Goal: Task Accomplishment & Management: Complete application form

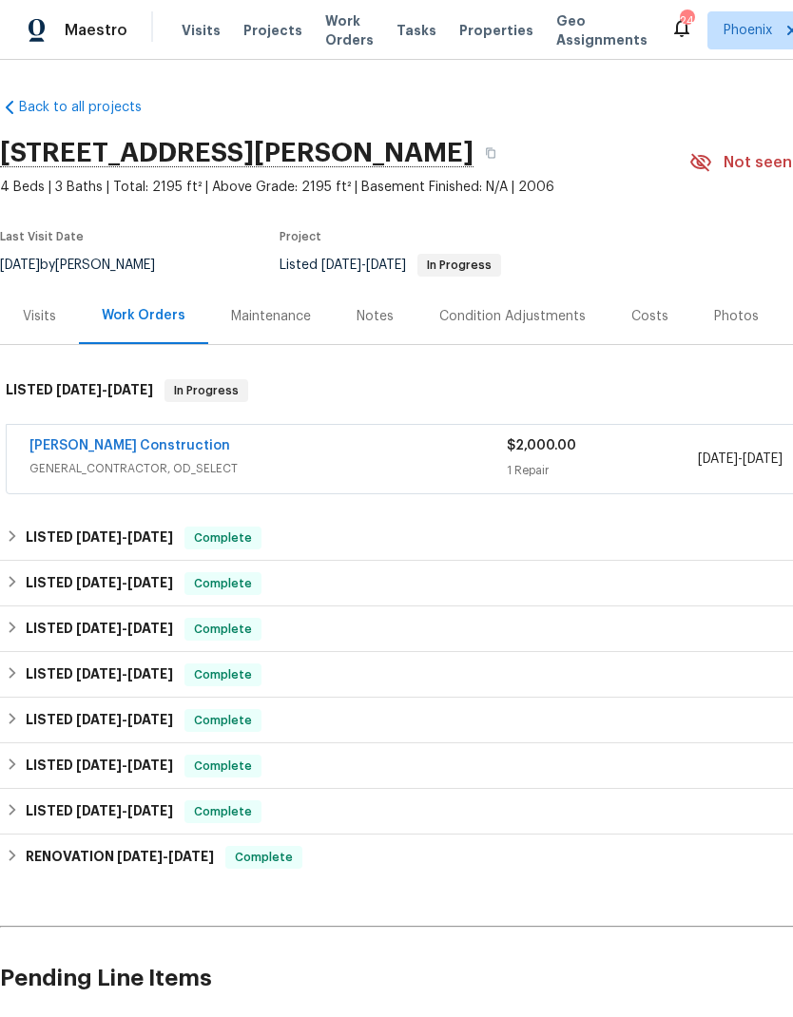
click at [753, 320] on div "Photos" at bounding box center [736, 316] width 90 height 56
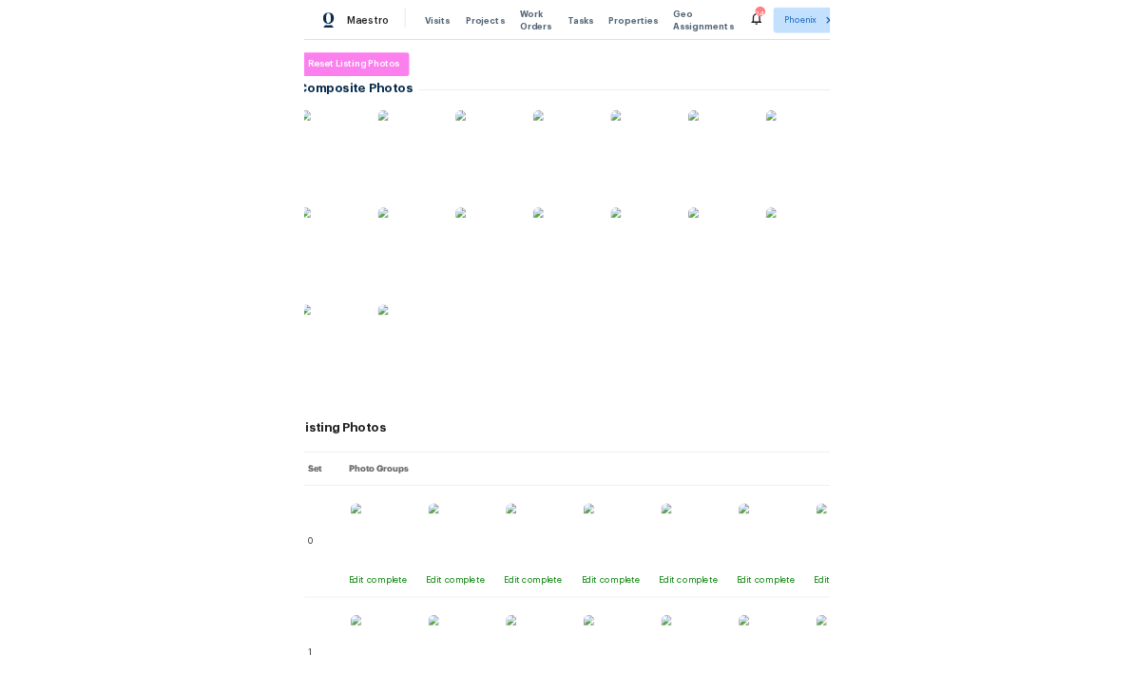
scroll to position [96, 10]
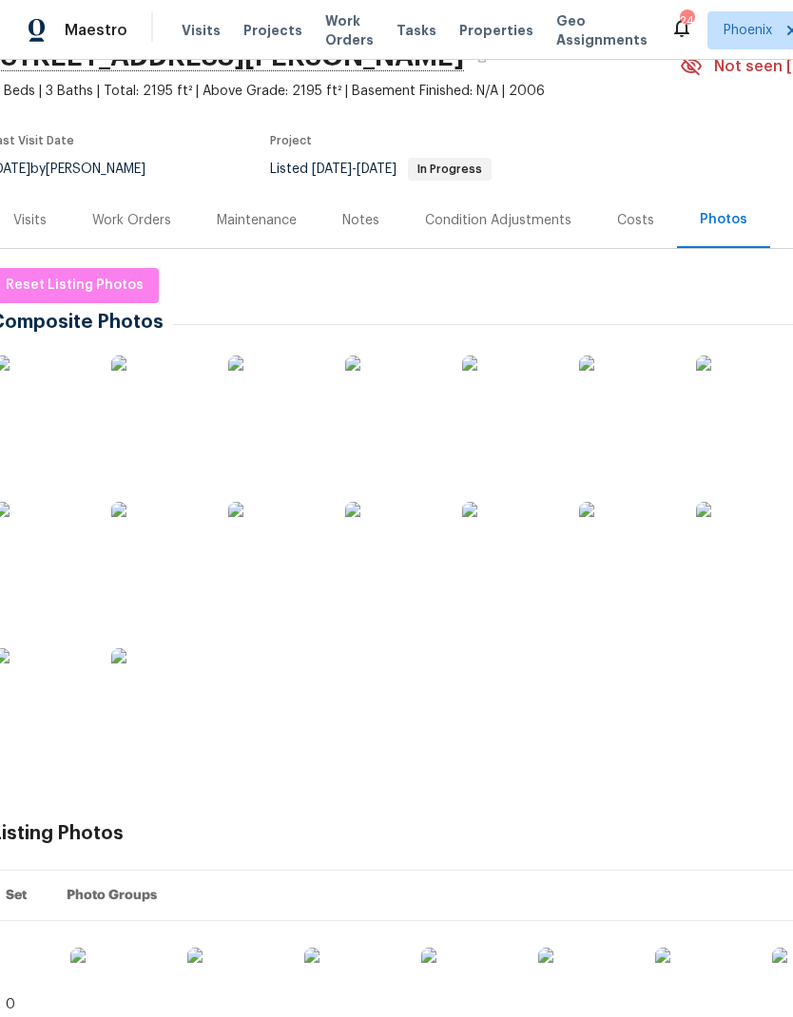
click at [503, 414] on img at bounding box center [509, 403] width 95 height 95
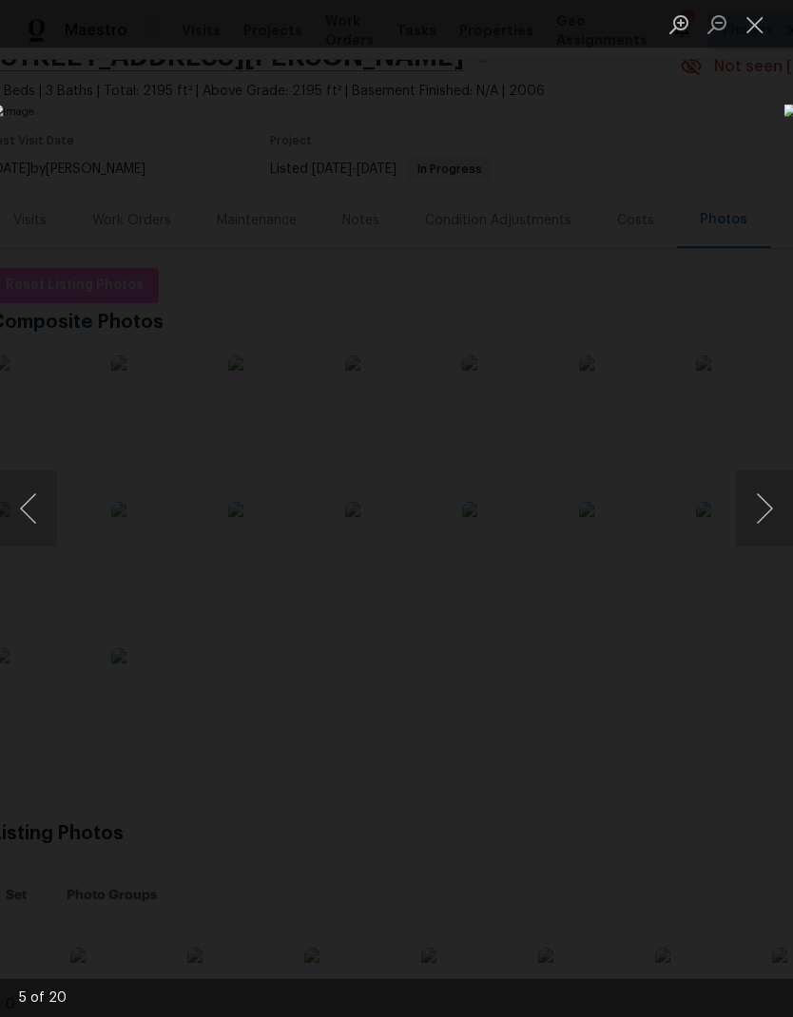
click at [31, 512] on button "Previous image" at bounding box center [28, 509] width 57 height 76
click at [762, 512] on button "Next image" at bounding box center [764, 509] width 57 height 76
click at [754, 511] on button "Next image" at bounding box center [764, 509] width 57 height 76
click at [744, 520] on button "Next image" at bounding box center [764, 509] width 57 height 76
click at [746, 519] on button "Next image" at bounding box center [764, 509] width 57 height 76
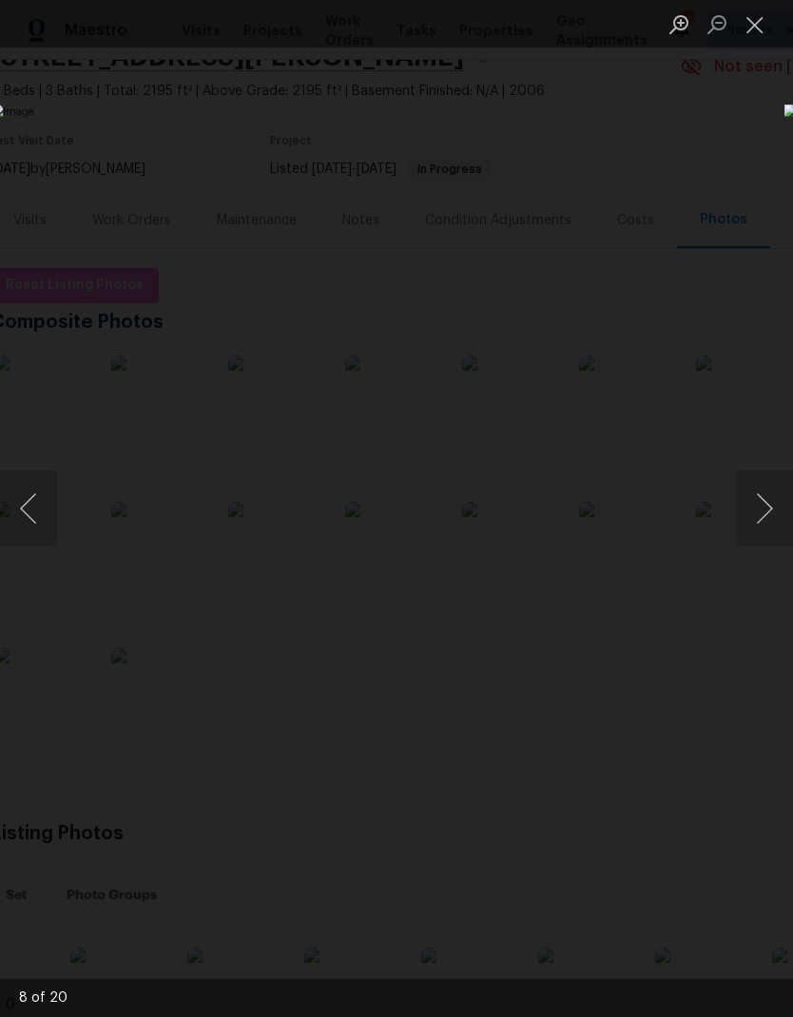
click at [743, 524] on button "Next image" at bounding box center [764, 509] width 57 height 76
click at [744, 523] on button "Next image" at bounding box center [764, 509] width 57 height 76
click at [27, 512] on button "Previous image" at bounding box center [28, 509] width 57 height 76
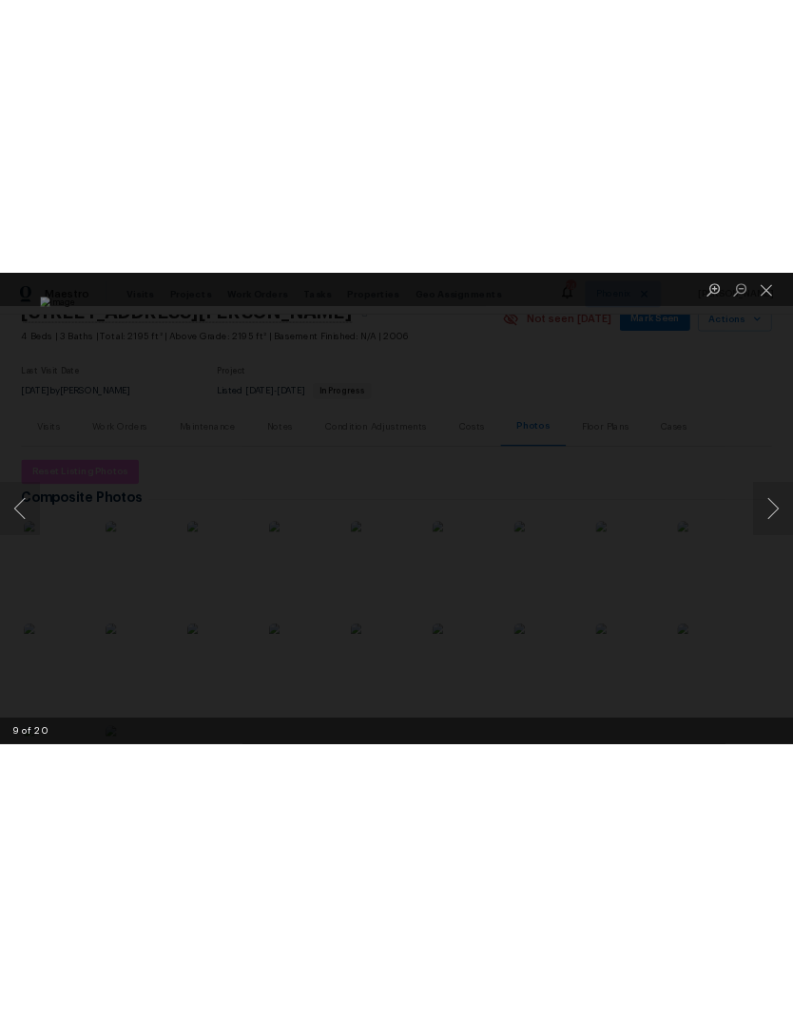
scroll to position [0, 0]
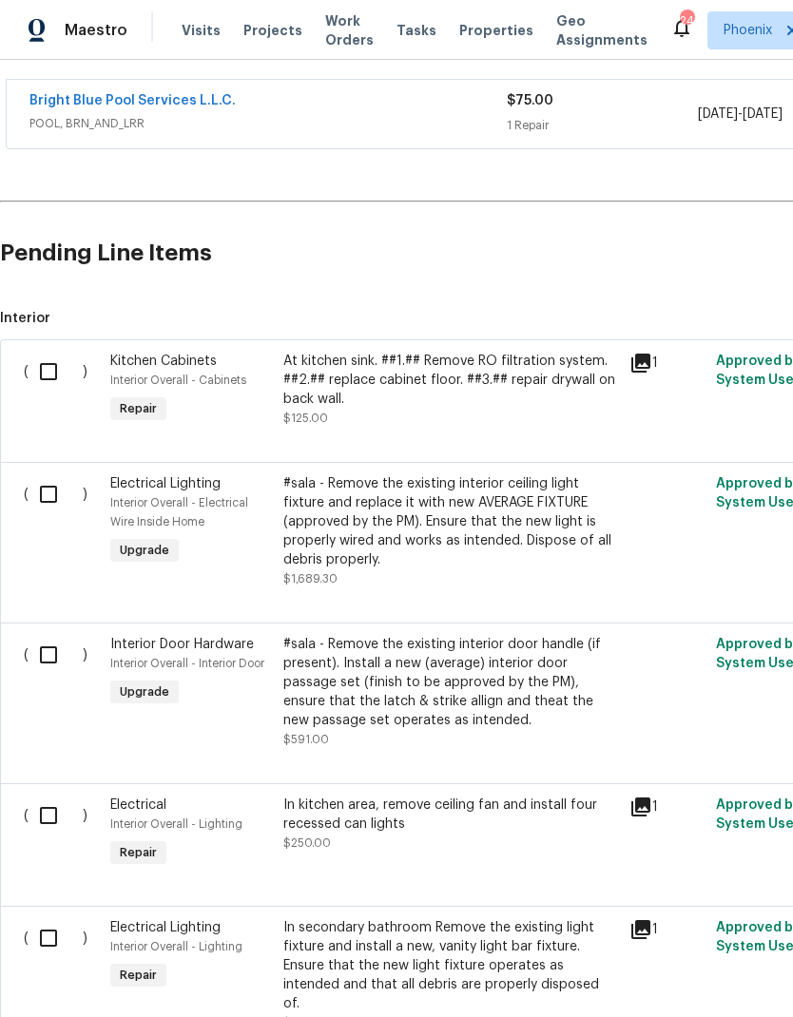
scroll to position [345, 0]
click at [58, 369] on input "checkbox" at bounding box center [56, 372] width 54 height 40
checkbox input "true"
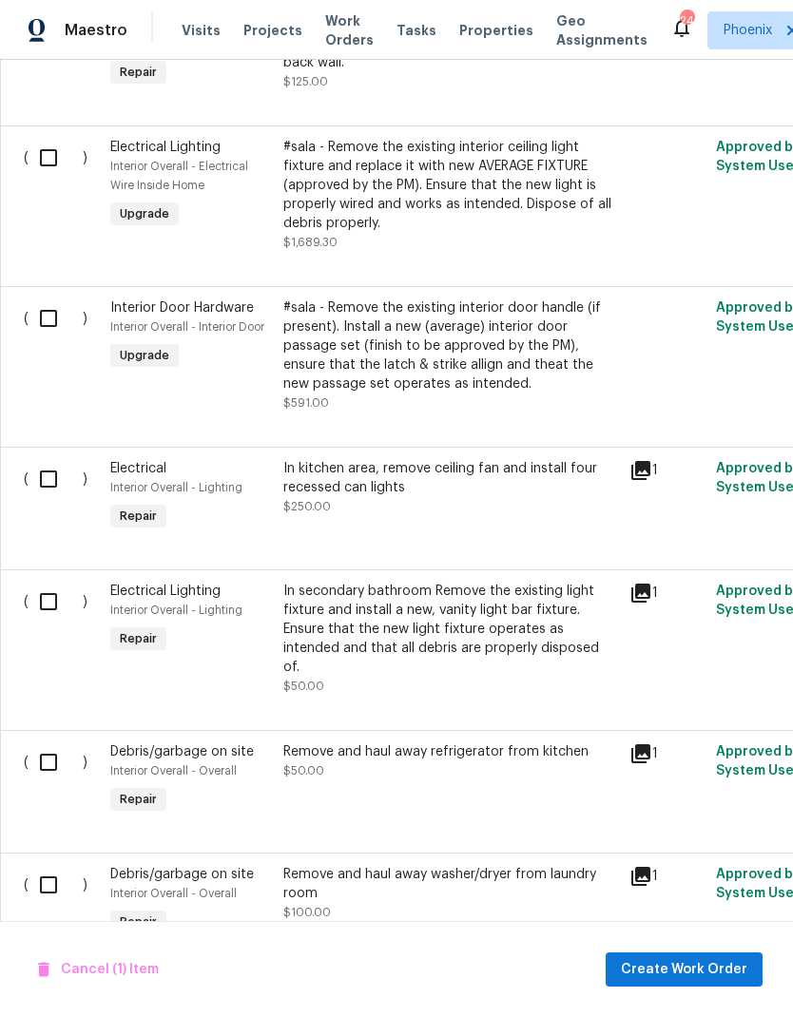
scroll to position [682, 0]
click at [48, 484] on input "checkbox" at bounding box center [56, 479] width 54 height 40
checkbox input "true"
click at [43, 622] on input "checkbox" at bounding box center [56, 602] width 54 height 40
checkbox input "true"
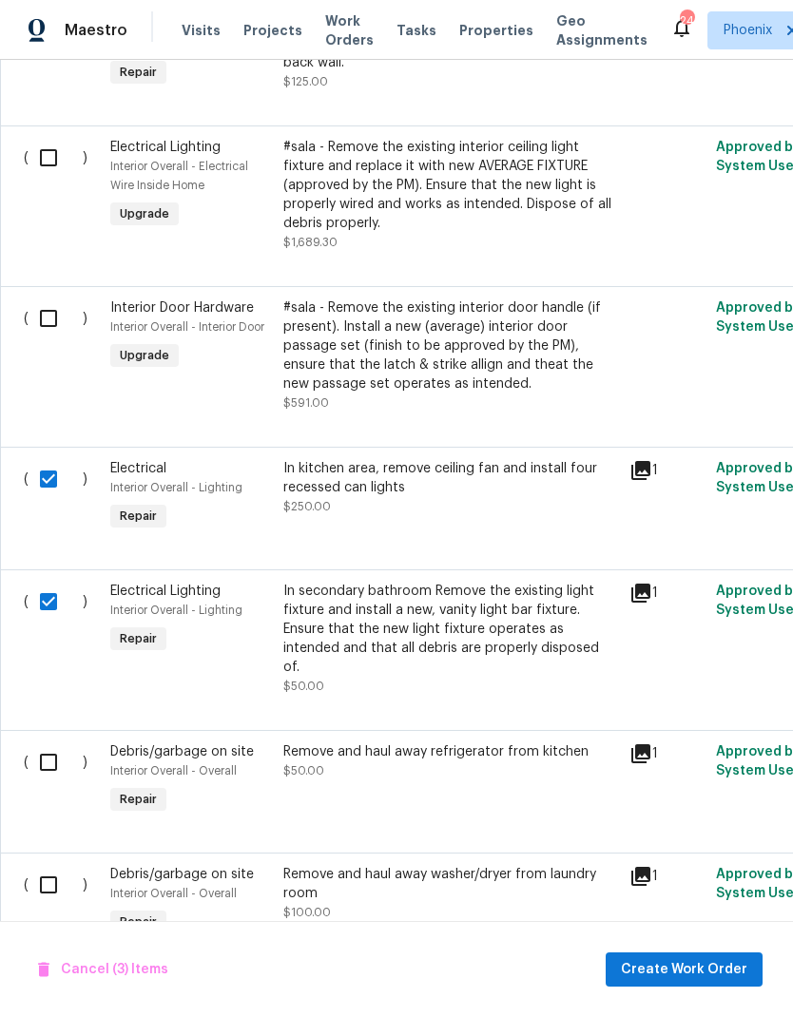
click at [55, 761] on input "checkbox" at bounding box center [56, 763] width 54 height 40
checkbox input "true"
click at [59, 871] on input "checkbox" at bounding box center [56, 885] width 54 height 40
checkbox input "true"
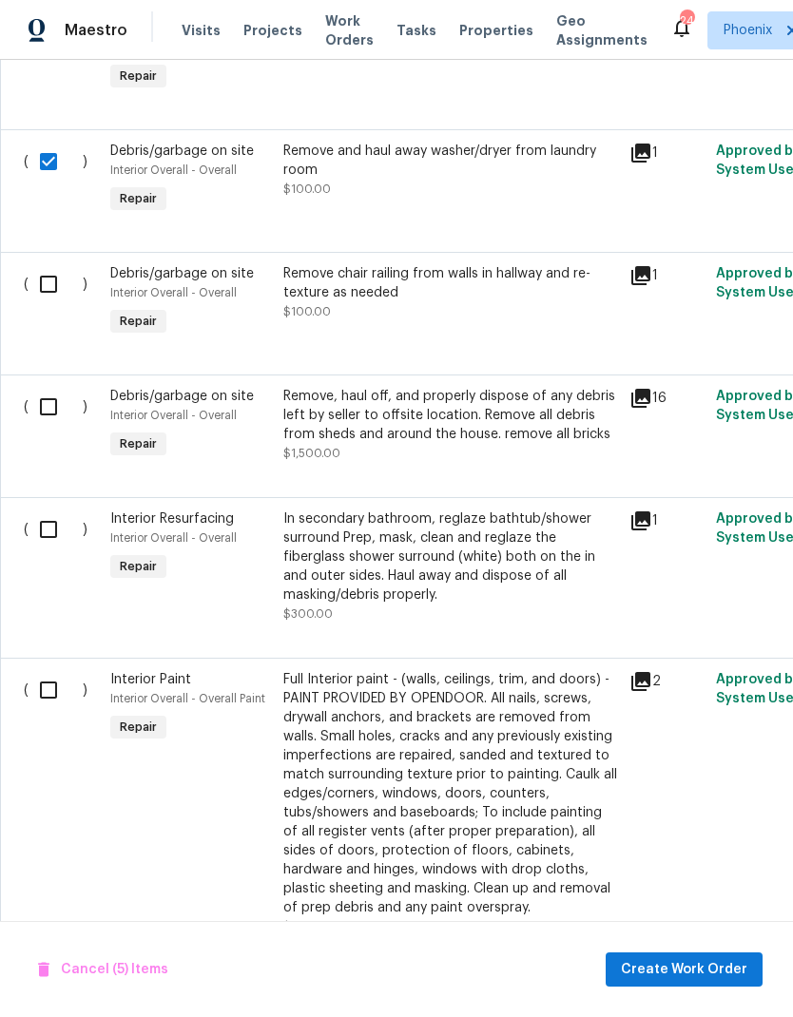
scroll to position [1406, 0]
click at [47, 276] on input "checkbox" at bounding box center [56, 283] width 54 height 40
checkbox input "true"
click at [57, 396] on input "checkbox" at bounding box center [56, 406] width 54 height 40
checkbox input "true"
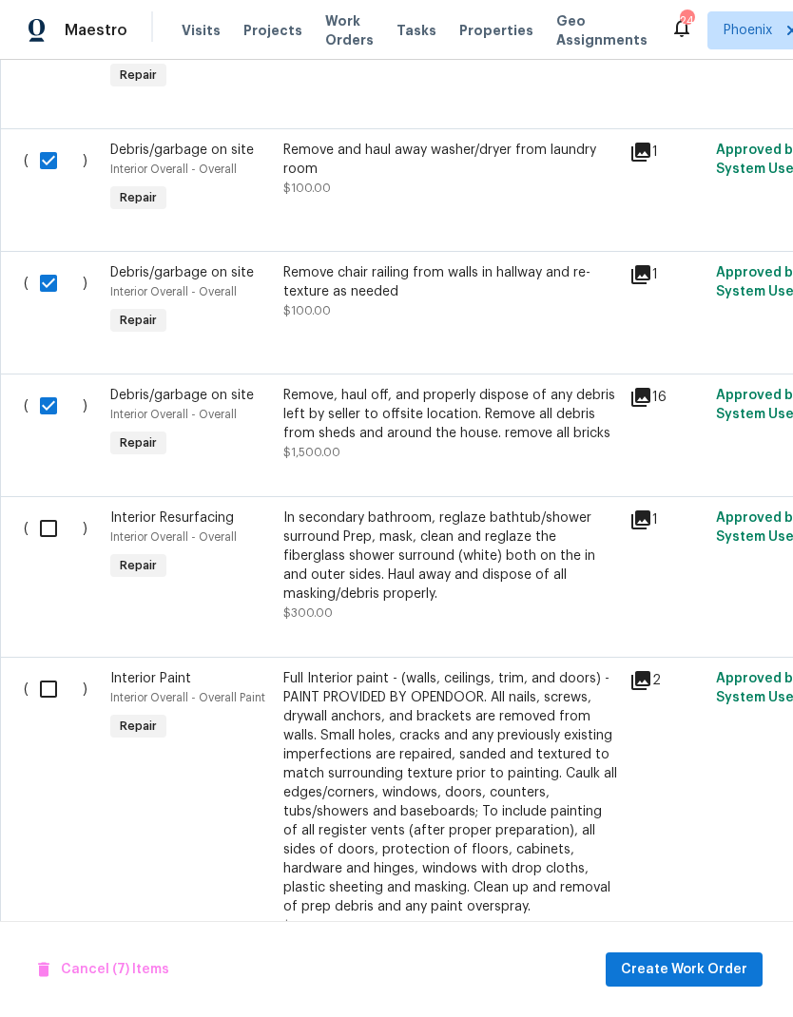
click at [60, 524] on input "checkbox" at bounding box center [56, 529] width 54 height 40
checkbox input "true"
click at [57, 677] on input "checkbox" at bounding box center [56, 689] width 54 height 40
checkbox input "true"
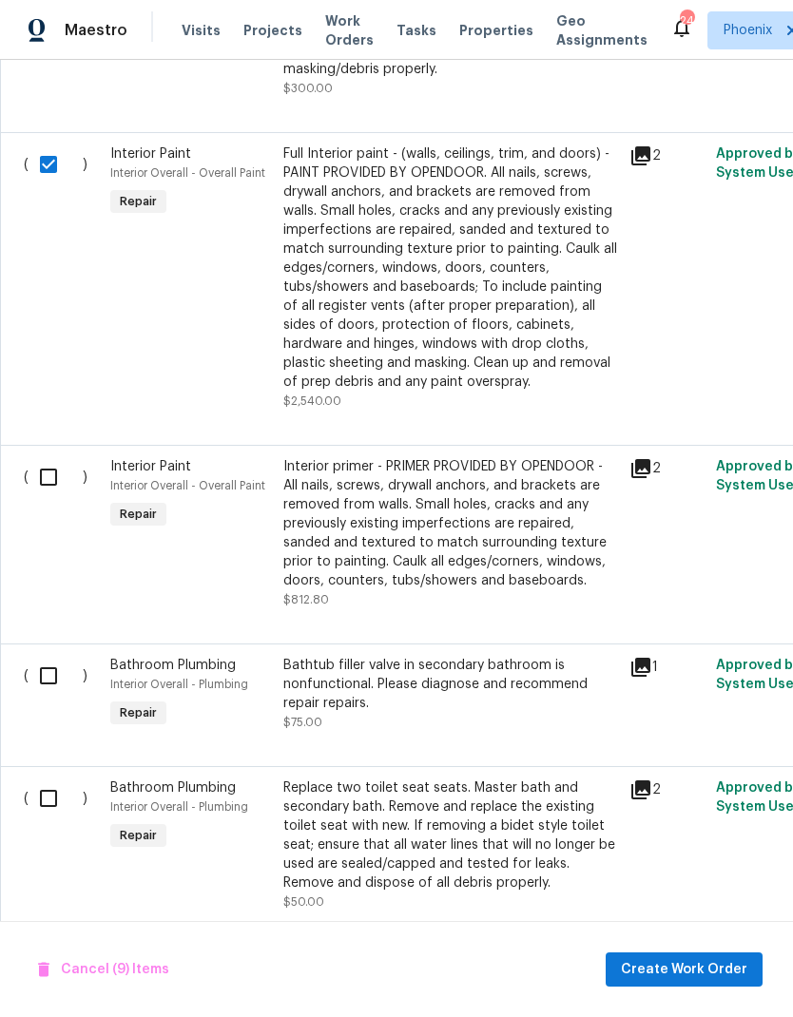
scroll to position [1933, 0]
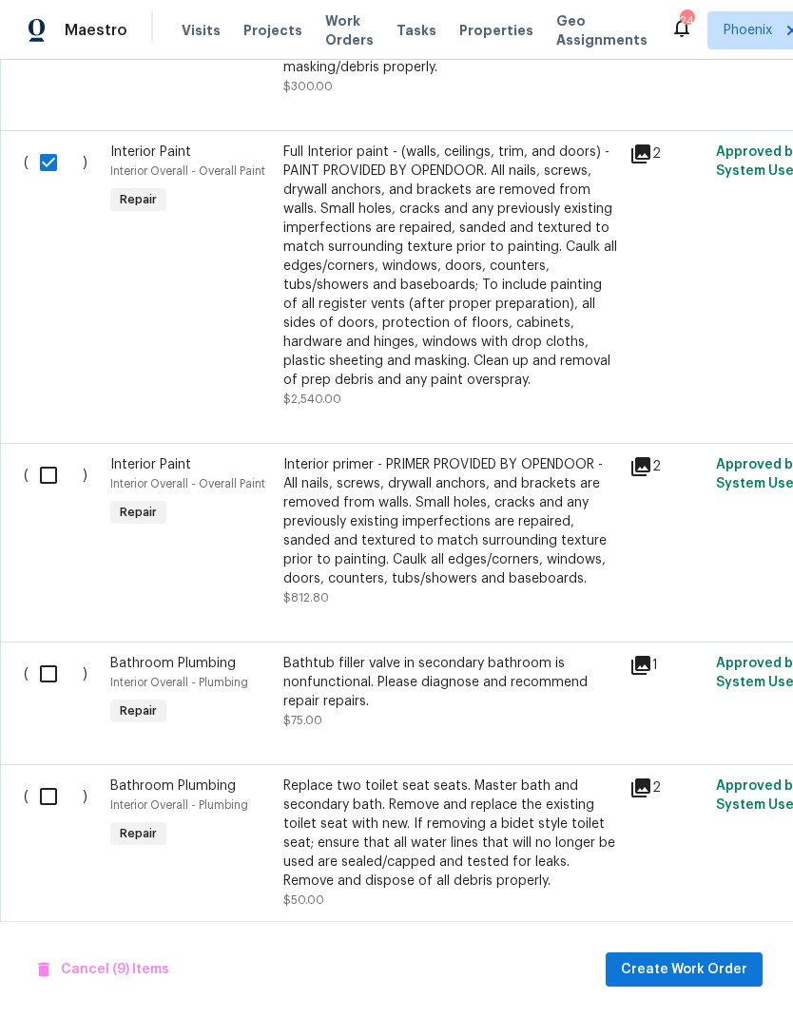
click at [48, 461] on input "checkbox" at bounding box center [56, 475] width 54 height 40
checkbox input "true"
click at [50, 656] on input "checkbox" at bounding box center [56, 674] width 54 height 40
checkbox input "true"
click at [60, 804] on input "checkbox" at bounding box center [56, 797] width 54 height 40
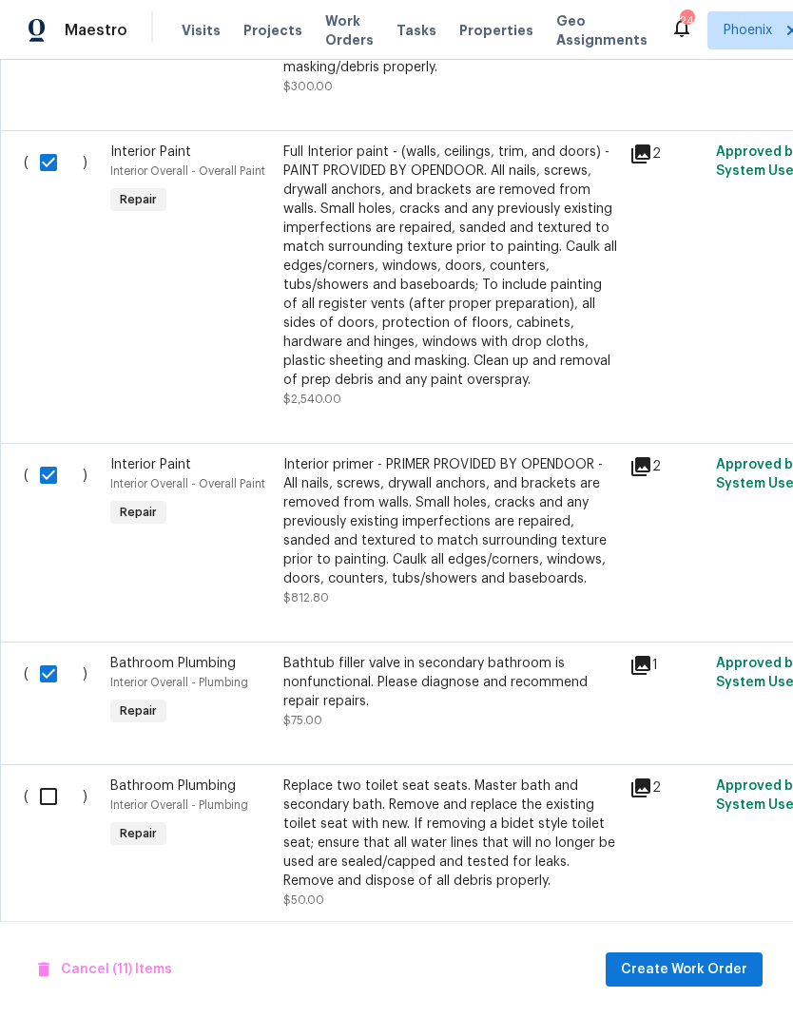
checkbox input "true"
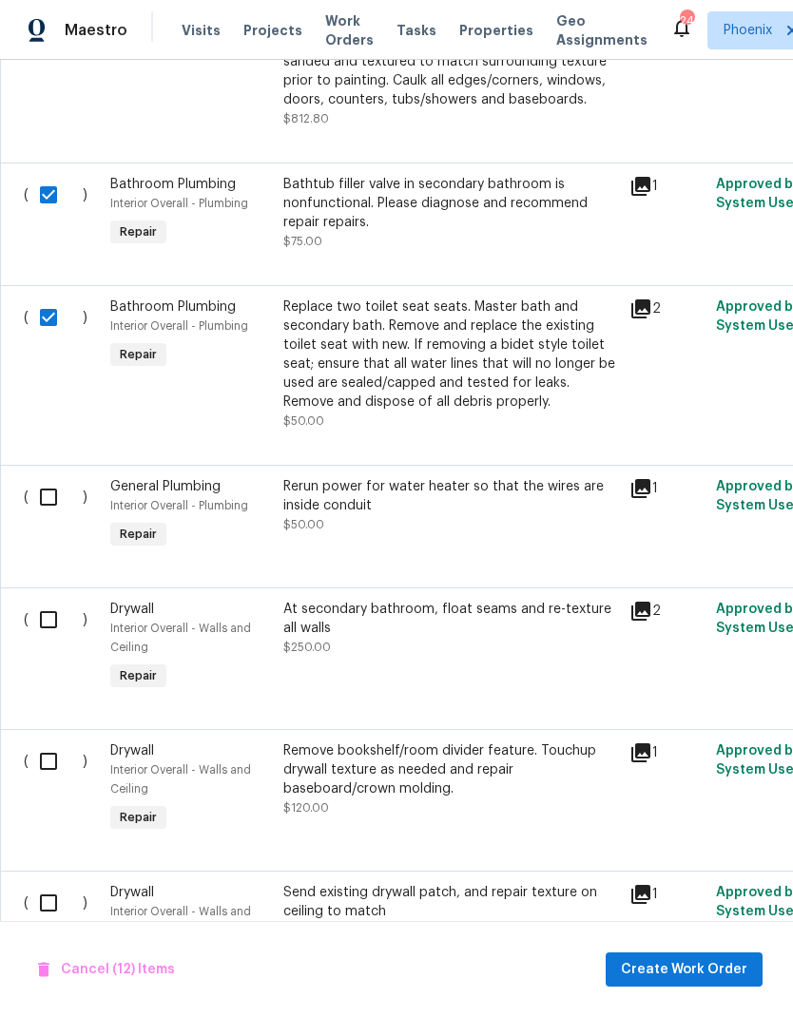
scroll to position [2412, 0]
click at [59, 504] on input "checkbox" at bounding box center [56, 497] width 54 height 40
checkbox input "true"
click at [51, 618] on input "checkbox" at bounding box center [56, 620] width 54 height 40
checkbox input "true"
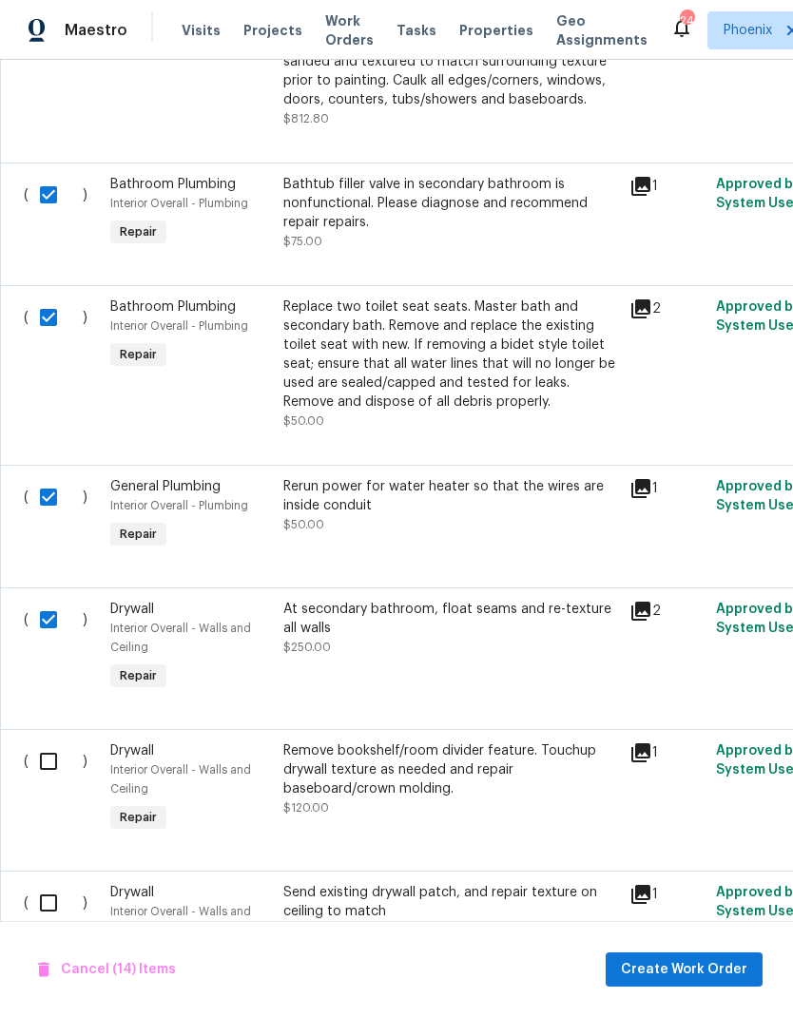
click at [47, 748] on input "checkbox" at bounding box center [56, 762] width 54 height 40
checkbox input "true"
click at [49, 895] on input "checkbox" at bounding box center [56, 903] width 54 height 40
checkbox input "true"
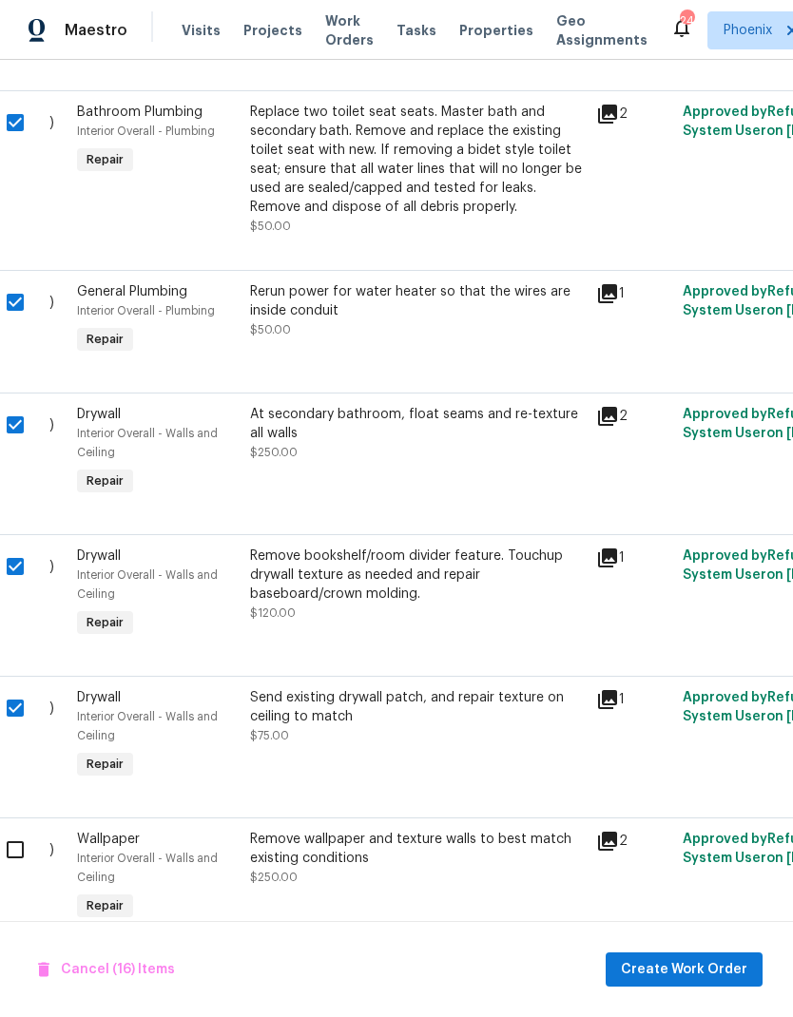
scroll to position [2605, 33]
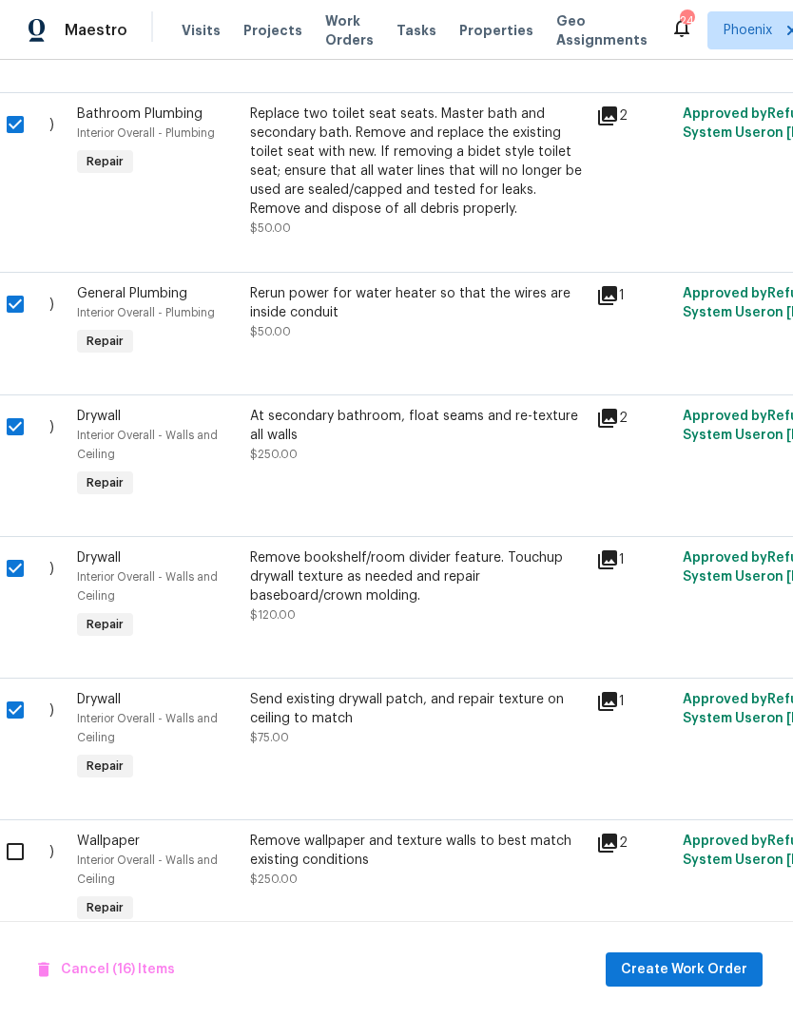
click at [30, 866] on input "checkbox" at bounding box center [22, 852] width 54 height 40
checkbox input "true"
click at [361, 704] on div "Send existing drywall patch, and repair texture on ceiling to match" at bounding box center [417, 709] width 335 height 38
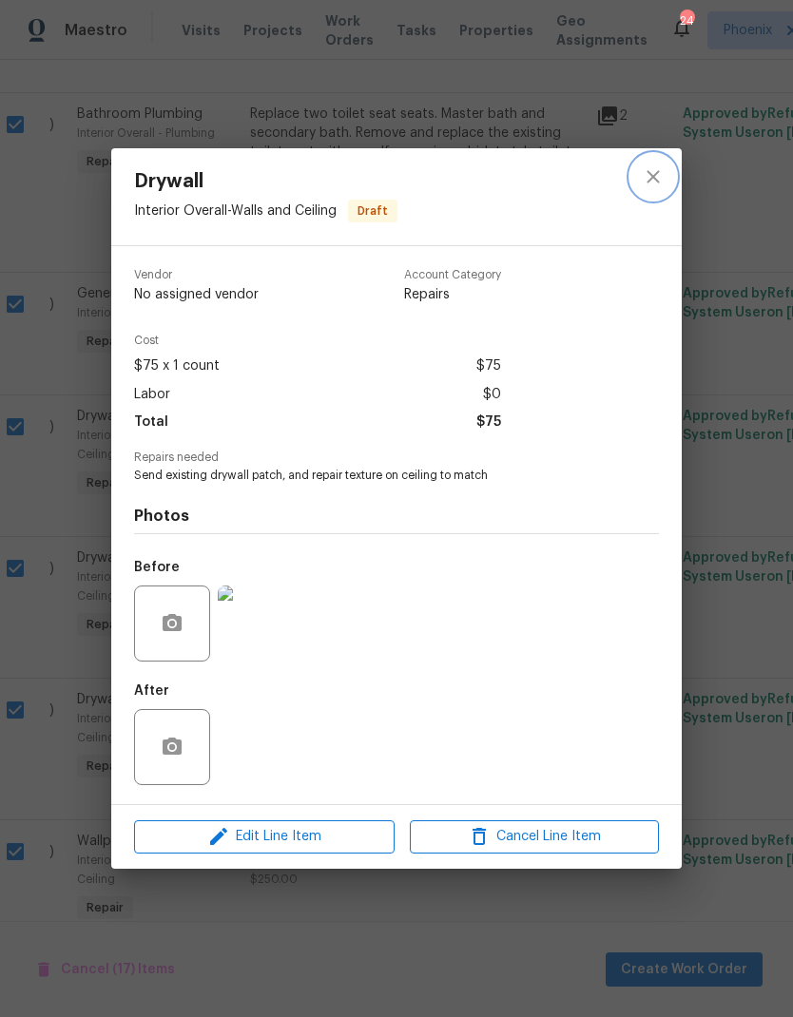
click at [648, 182] on icon "close" at bounding box center [653, 176] width 23 height 23
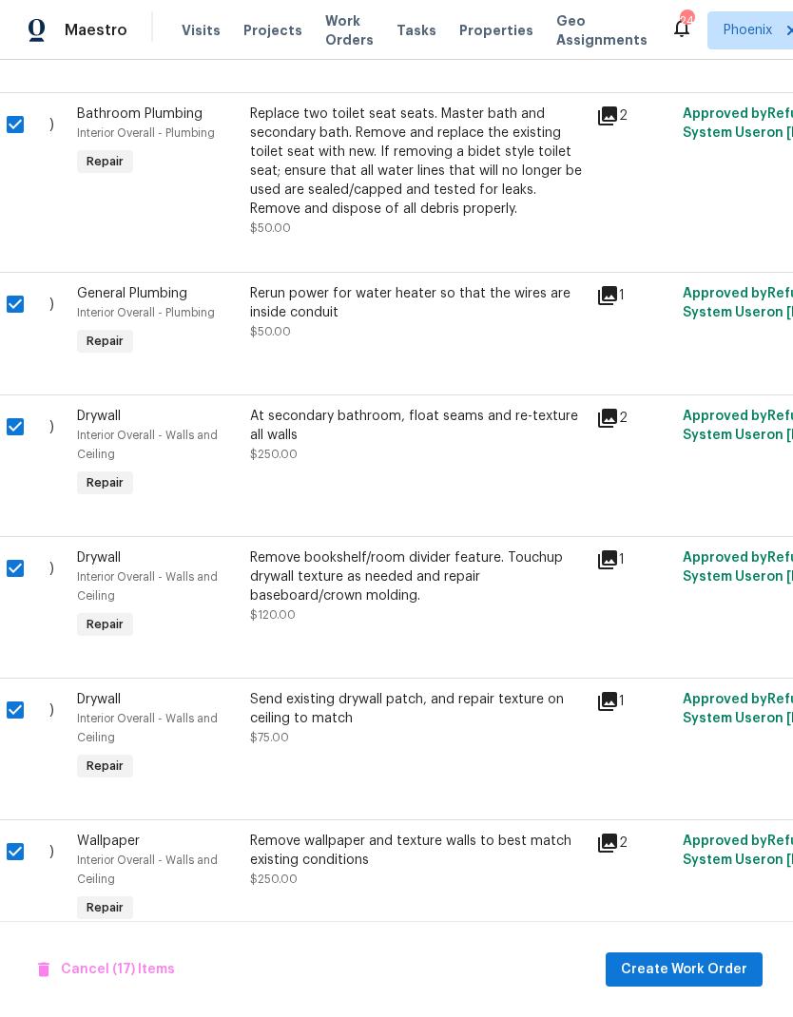
click at [730, 972] on span "Create Work Order" at bounding box center [684, 970] width 126 height 24
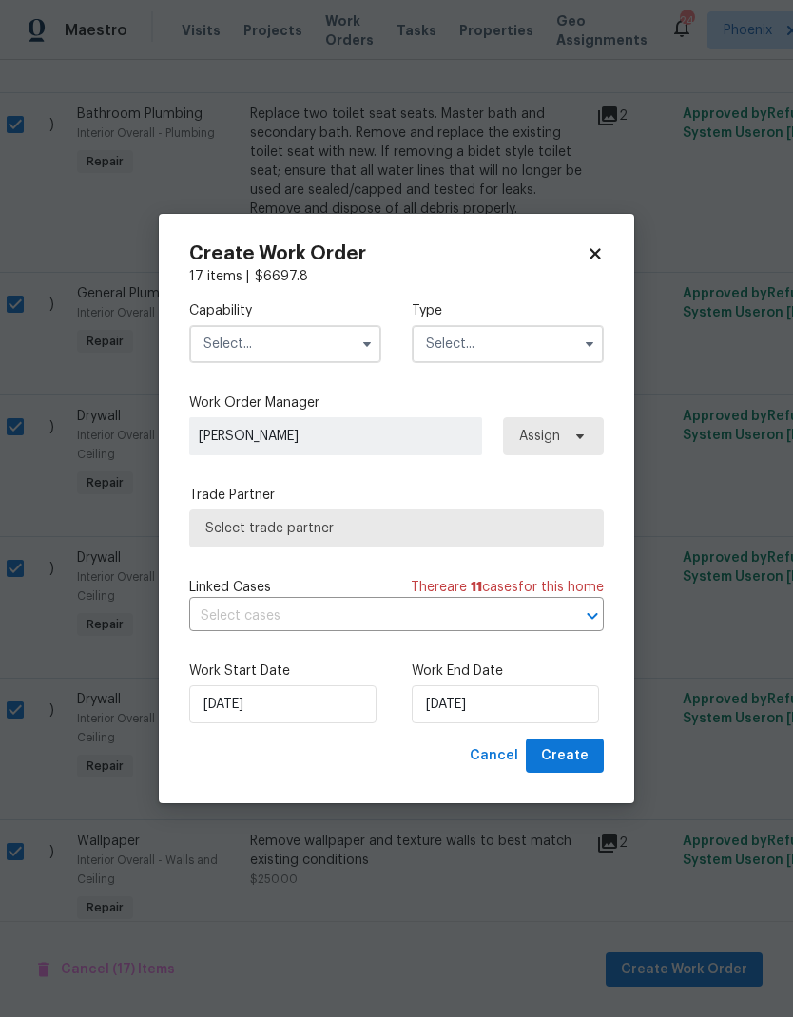
click at [298, 346] on input "text" at bounding box center [285, 344] width 192 height 38
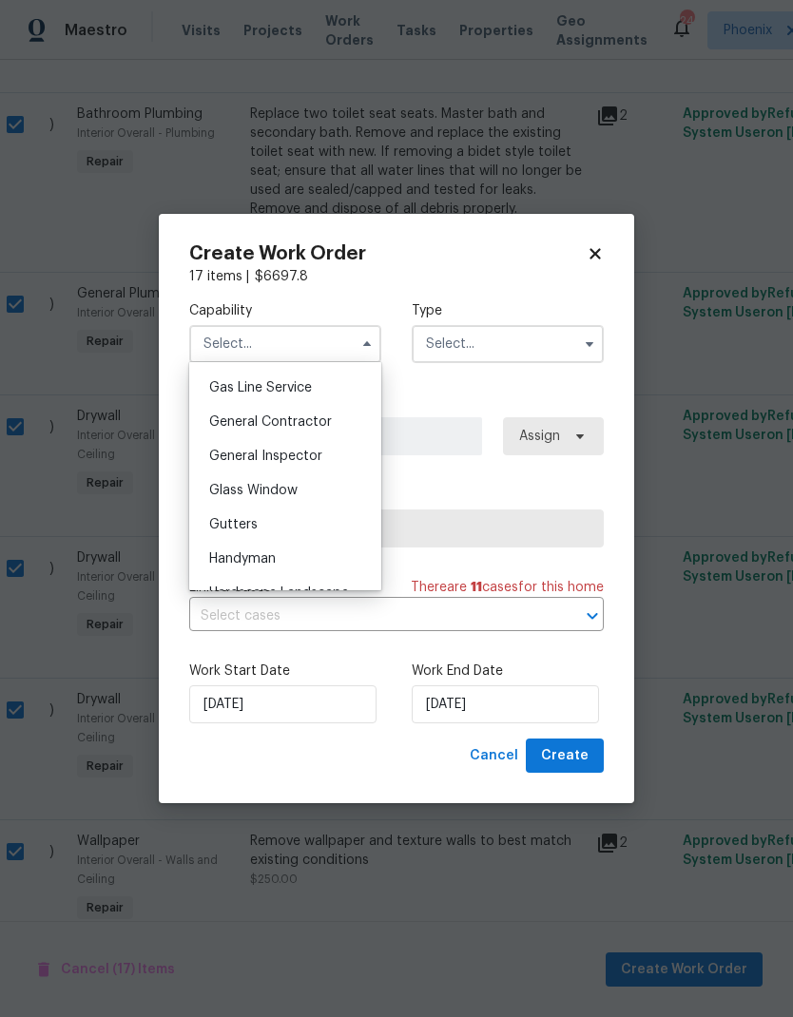
scroll to position [872, 0]
click at [331, 426] on div "General Contractor" at bounding box center [285, 421] width 183 height 34
type input "General Contractor"
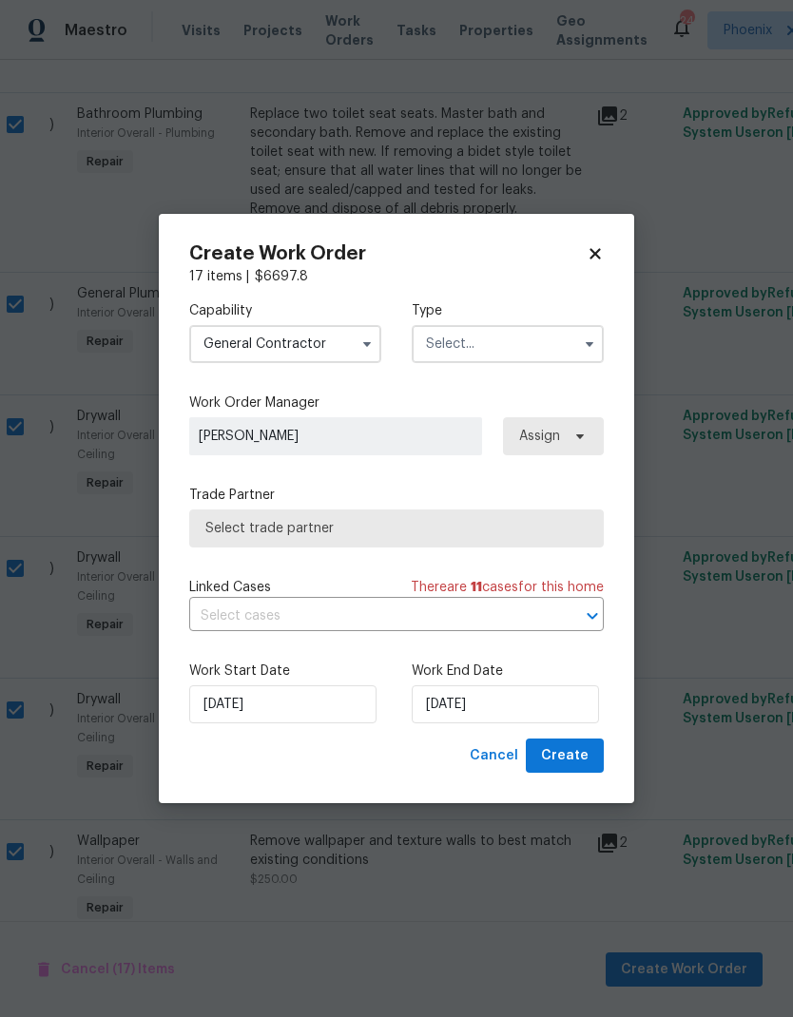
click at [489, 342] on input "text" at bounding box center [508, 344] width 192 height 38
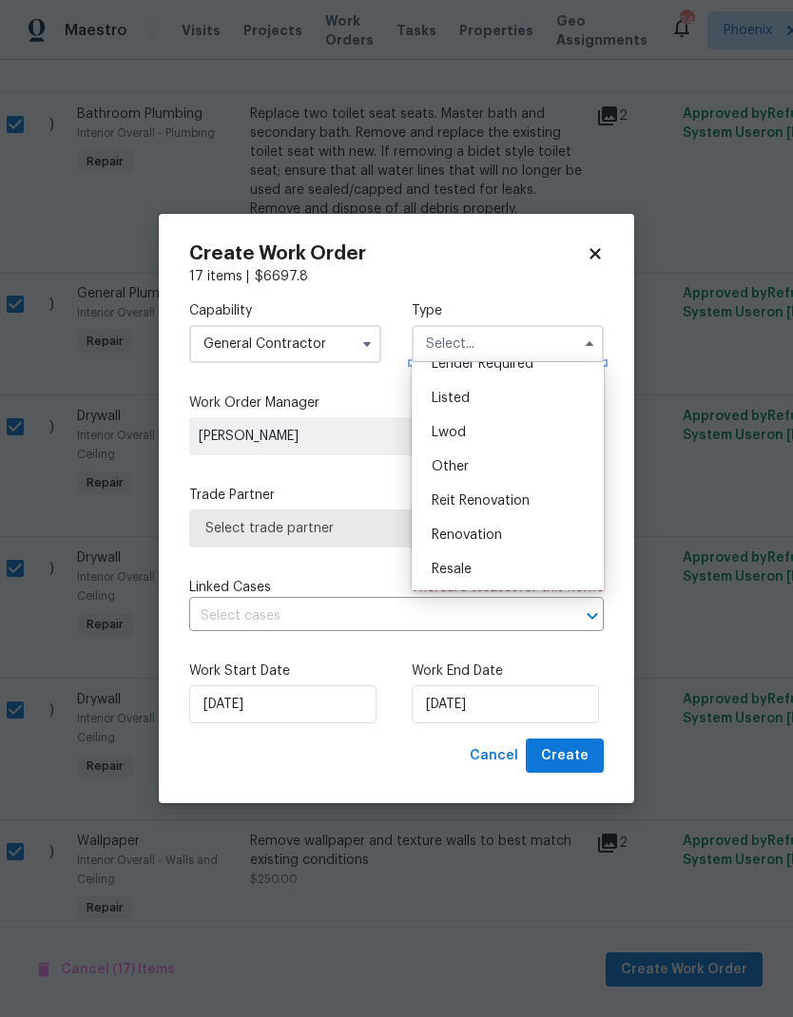
scroll to position [155, 0]
click at [493, 539] on span "Renovation" at bounding box center [467, 537] width 70 height 13
type input "Renovation"
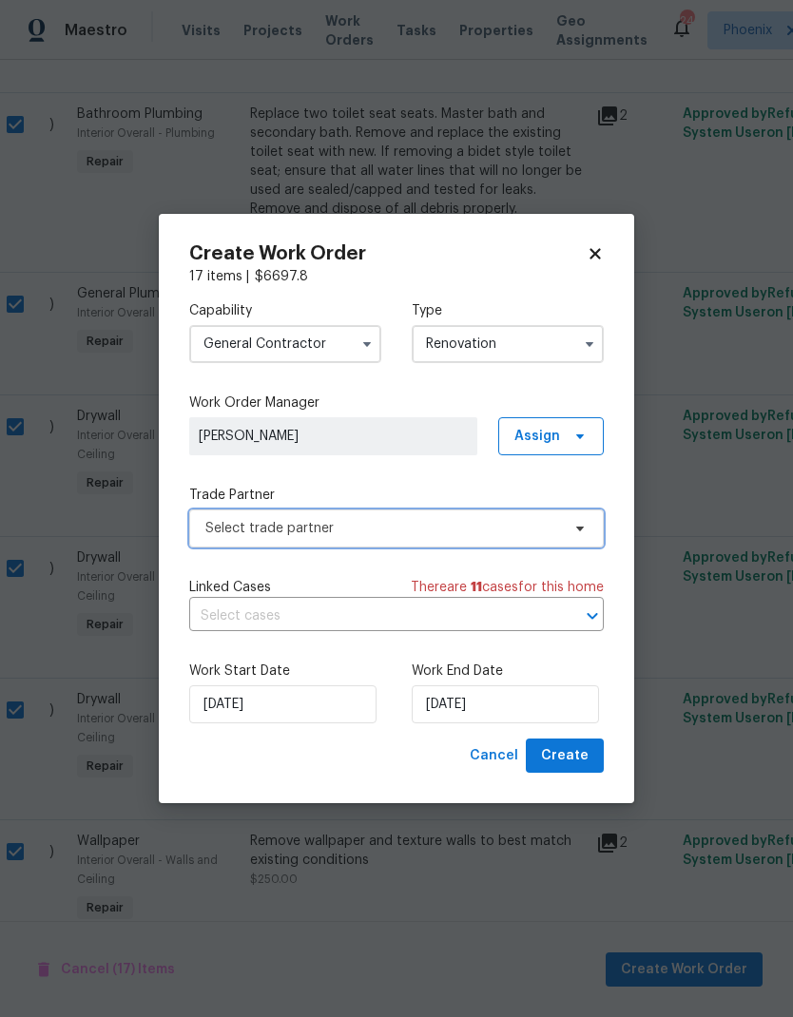
click at [400, 535] on span "Select trade partner" at bounding box center [382, 528] width 355 height 19
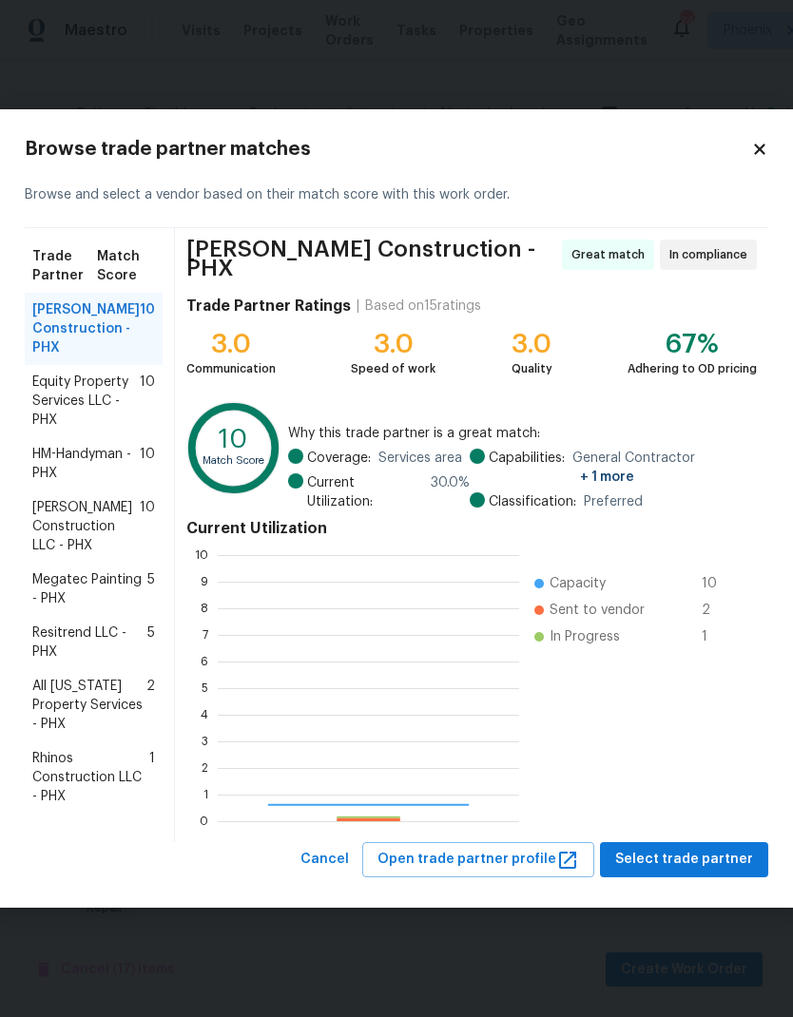
scroll to position [266, 301]
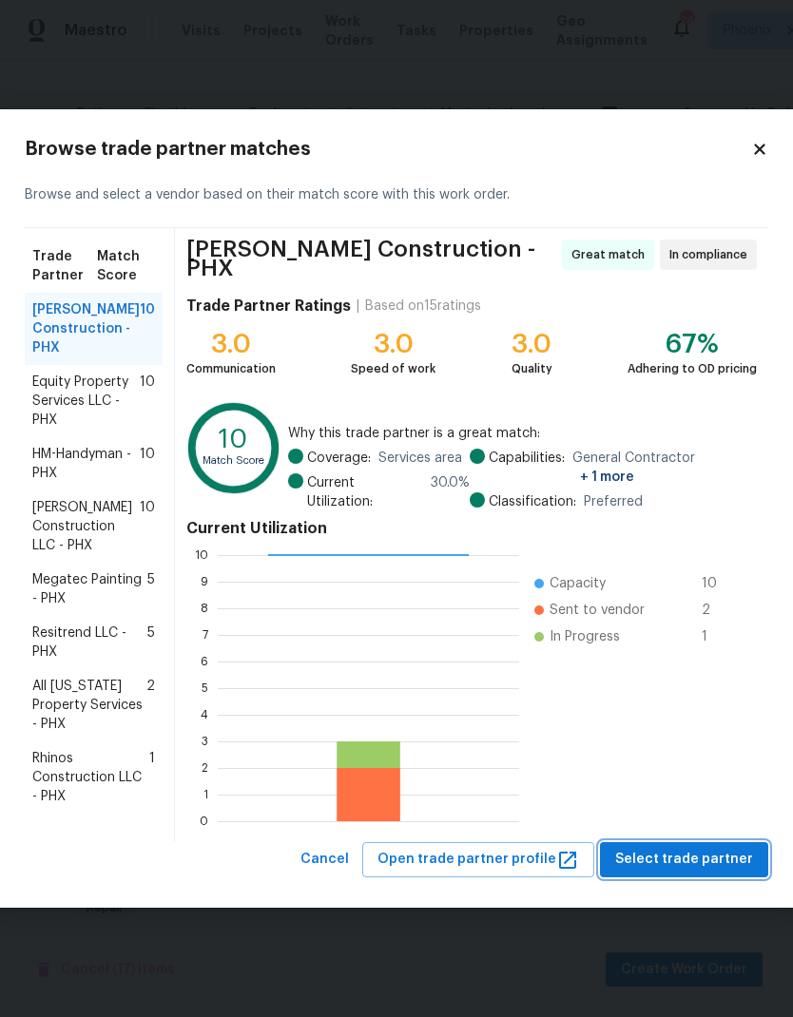
click at [726, 848] on span "Select trade partner" at bounding box center [684, 860] width 138 height 24
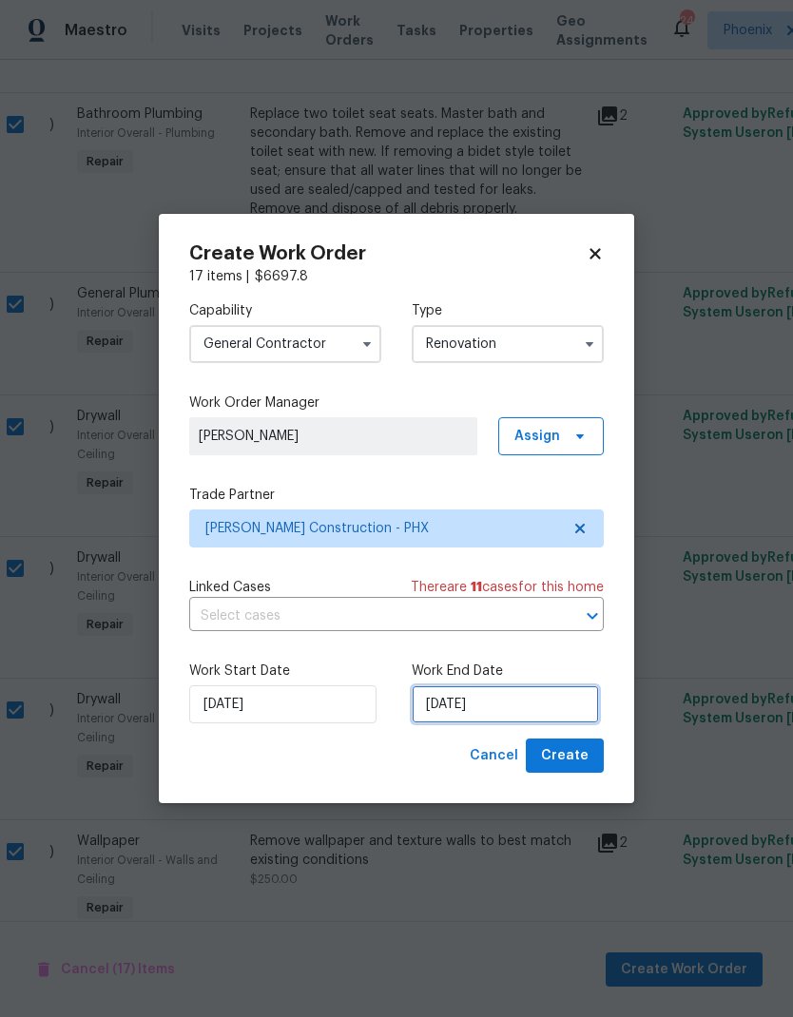
click at [507, 707] on input "[DATE]" at bounding box center [505, 705] width 187 height 38
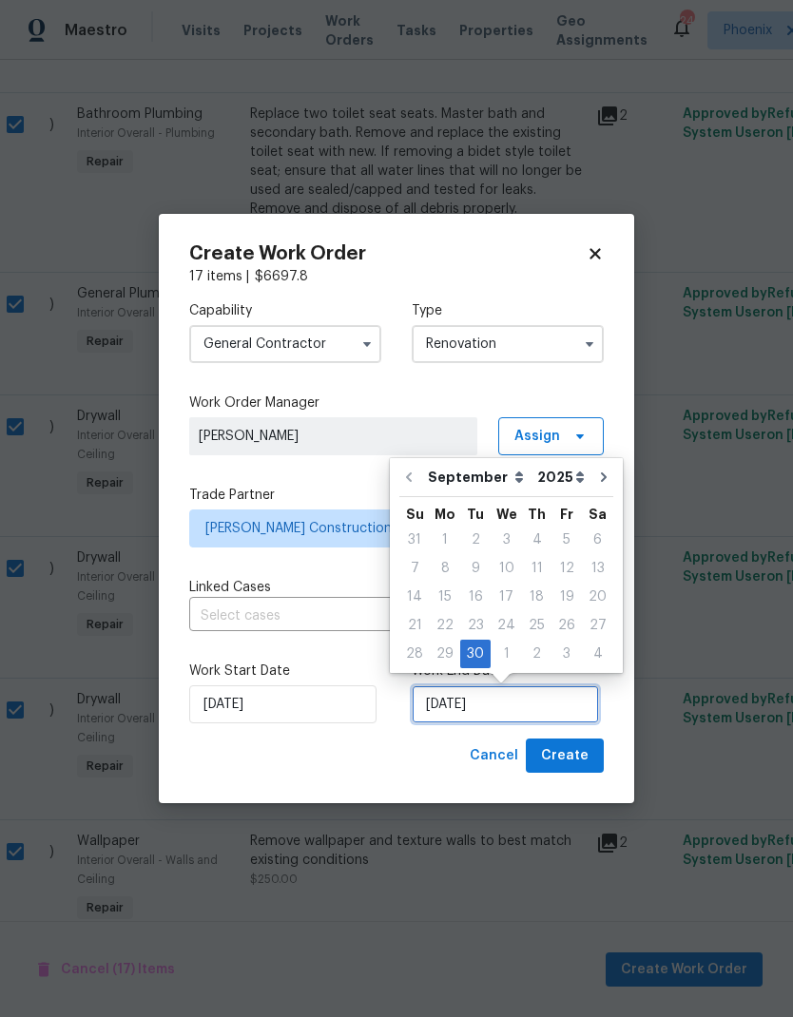
scroll to position [14, 0]
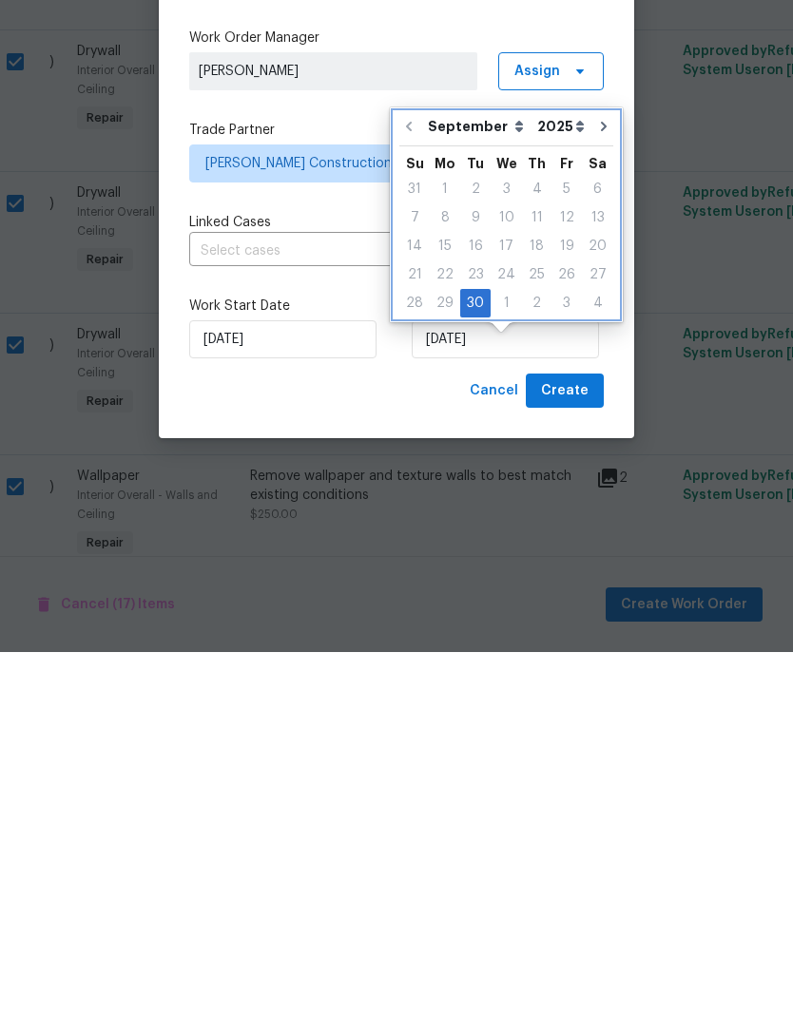
click at [599, 484] on icon "Go to next month" at bounding box center [603, 491] width 15 height 15
type input "[DATE]"
select select "9"
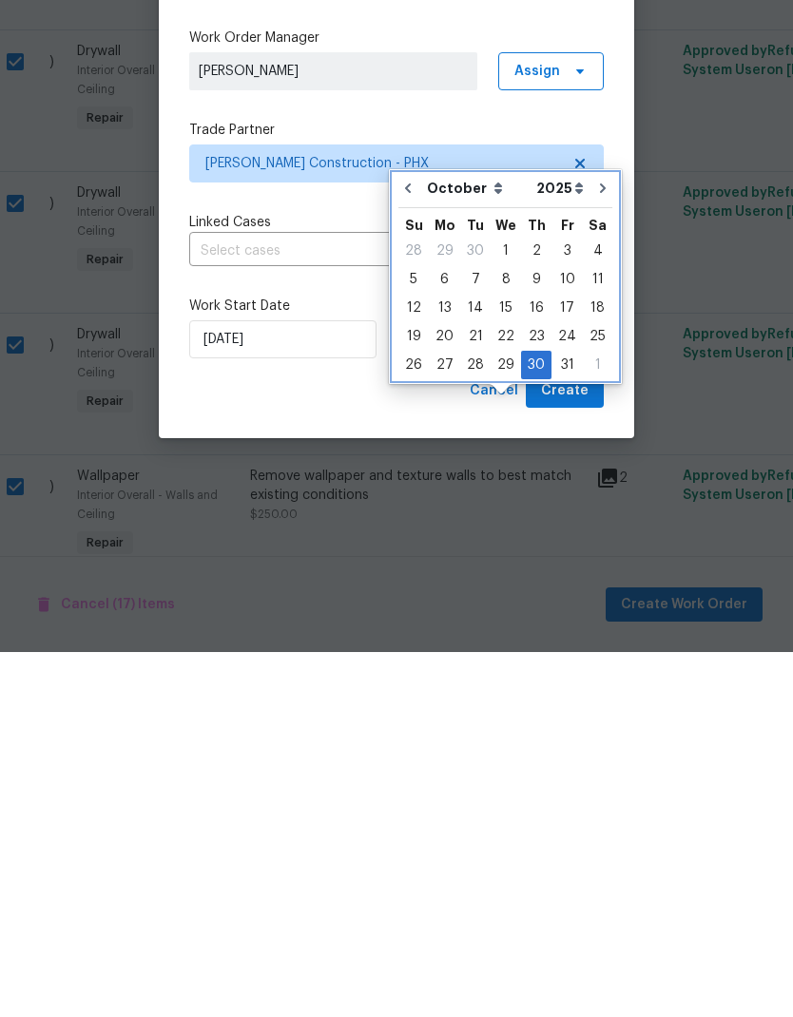
scroll to position [76, 0]
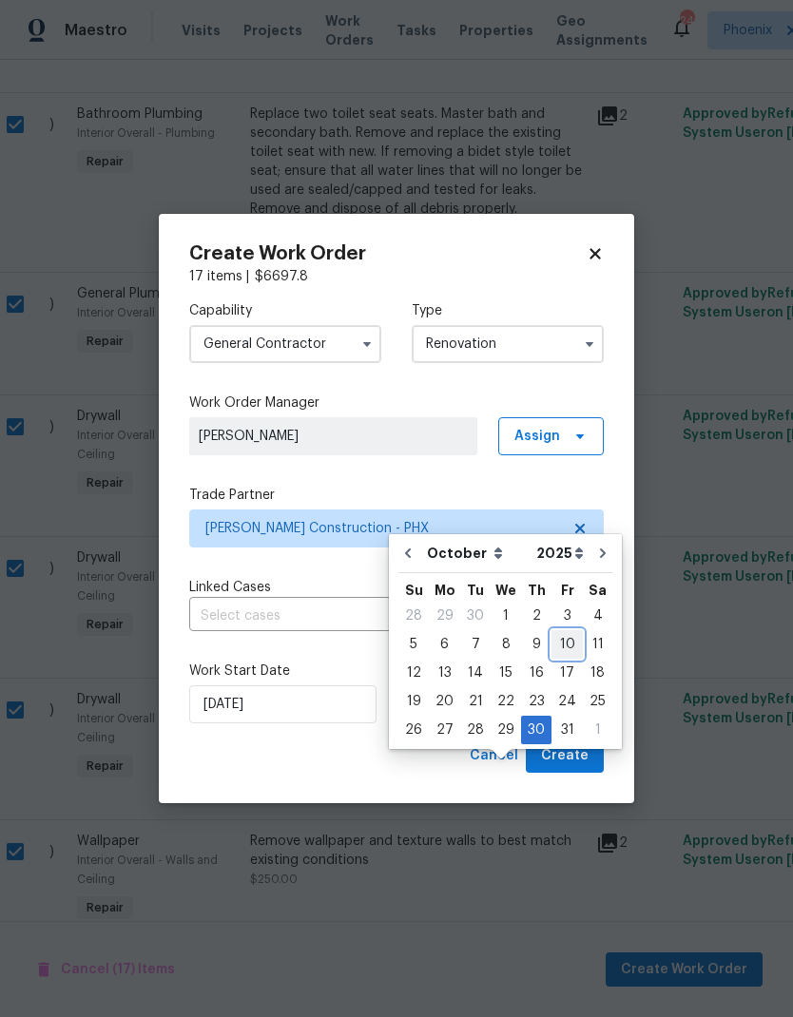
click at [556, 631] on div "10" at bounding box center [566, 644] width 31 height 27
type input "[DATE]"
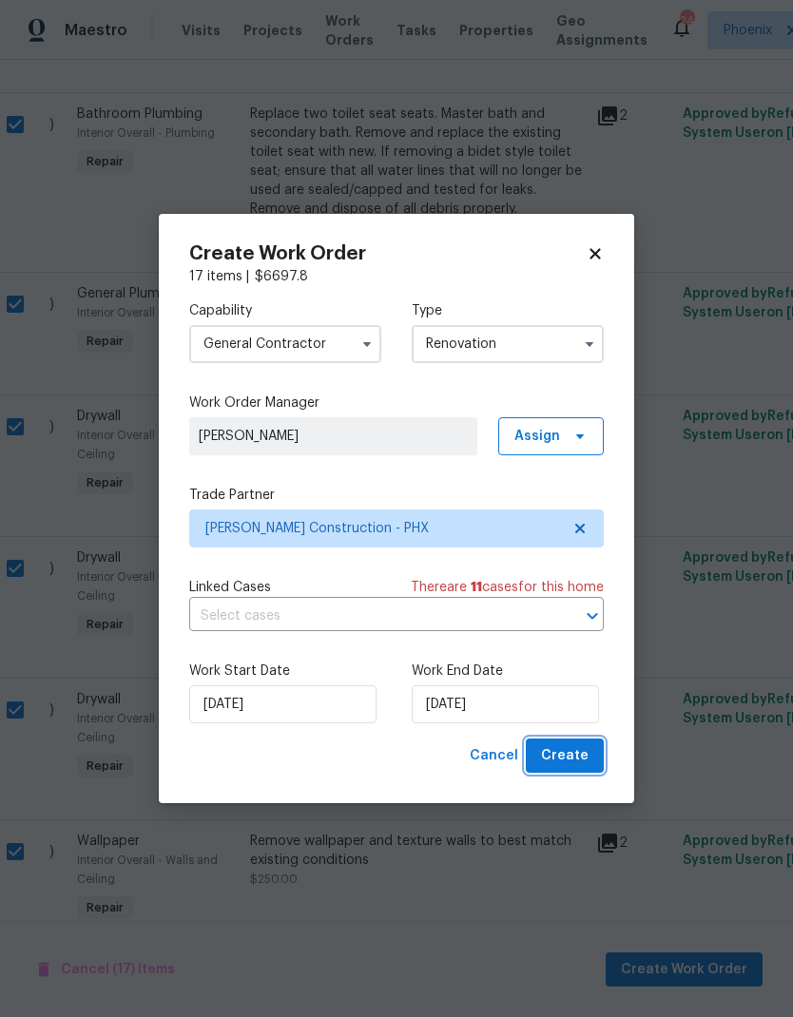
click at [569, 750] on span "Create" at bounding box center [565, 756] width 48 height 24
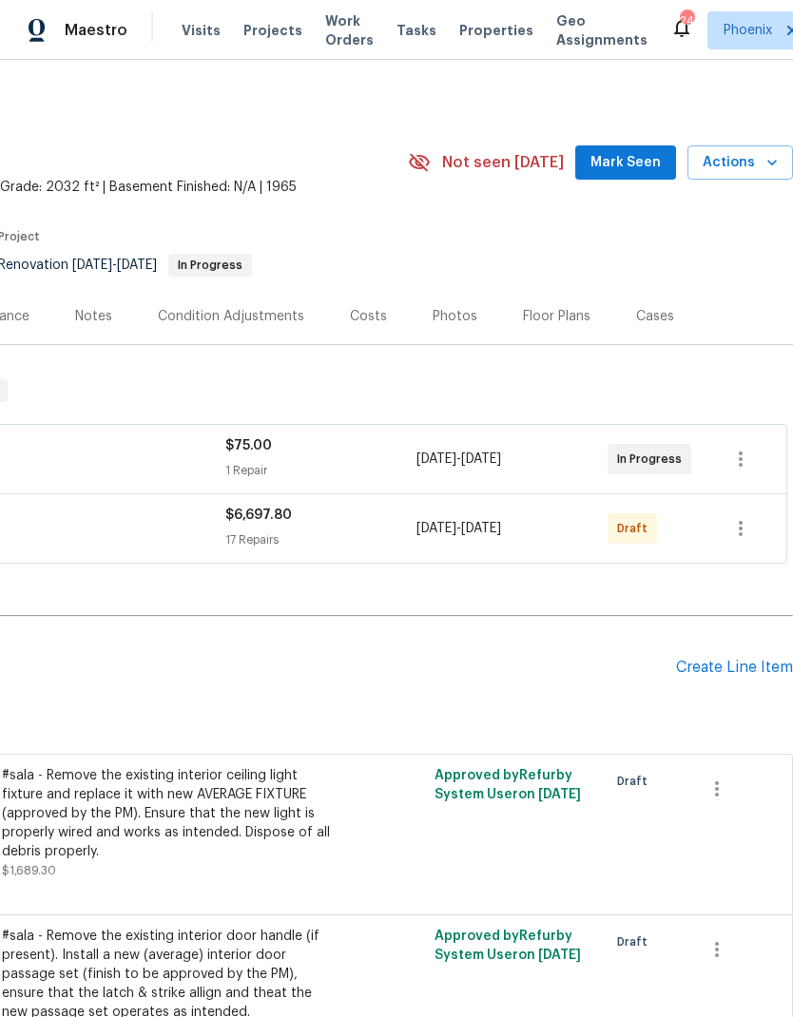
scroll to position [0, 281]
click at [738, 529] on icon "button" at bounding box center [740, 528] width 23 height 23
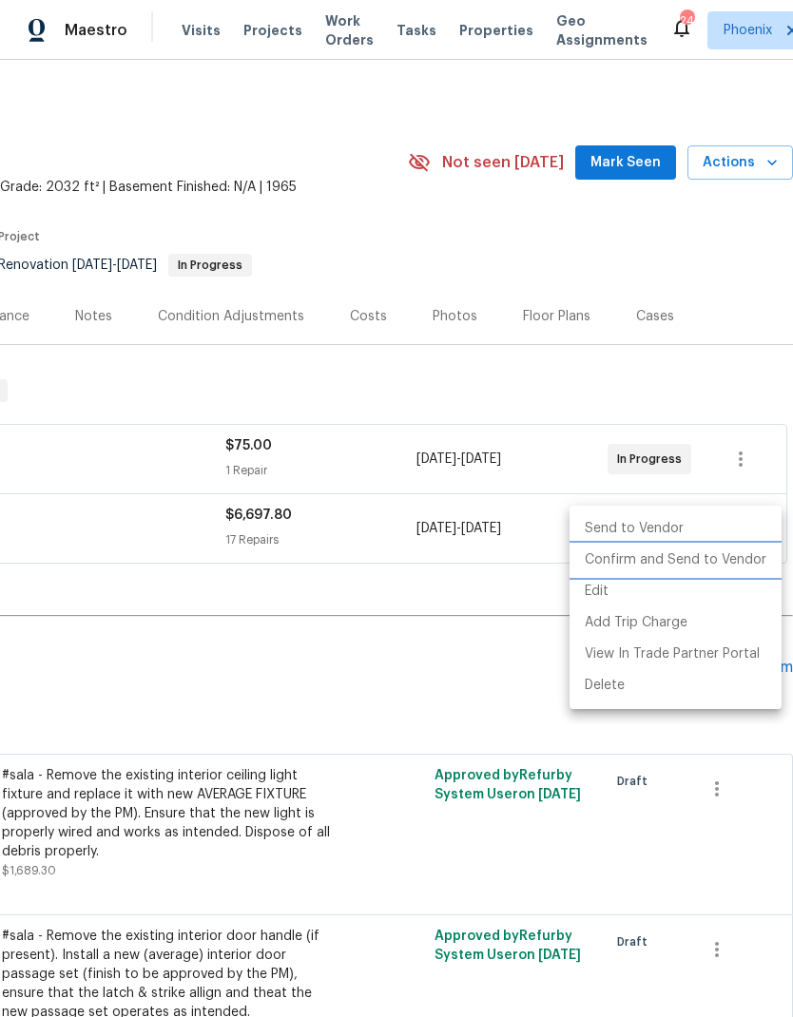
click at [713, 566] on li "Confirm and Send to Vendor" at bounding box center [676, 560] width 212 height 31
